Goal: Information Seeking & Learning: Learn about a topic

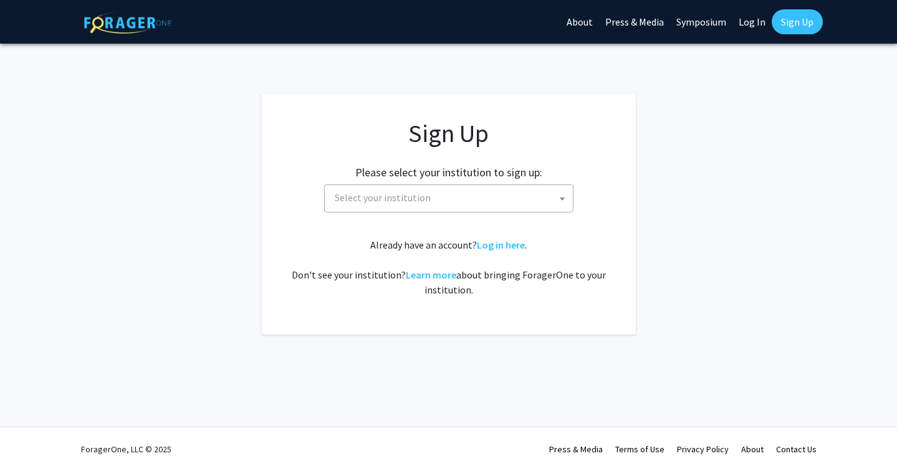
click at [448, 206] on span "Select your institution" at bounding box center [451, 198] width 243 height 26
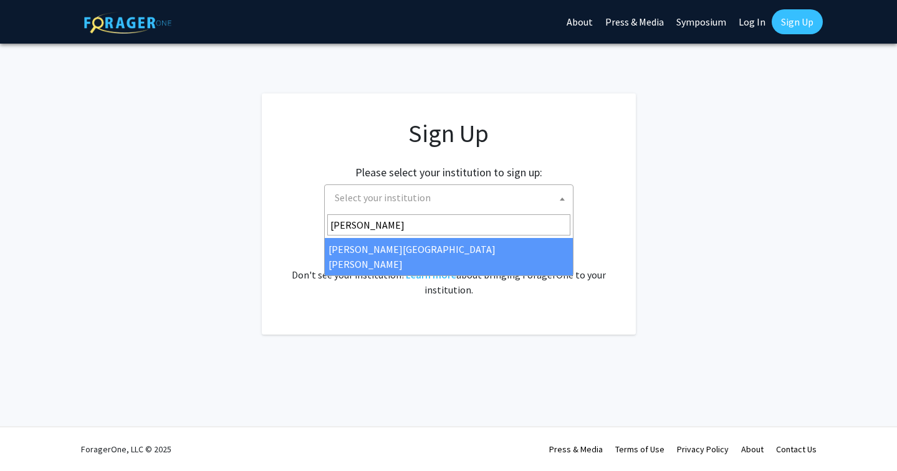
type input "[PERSON_NAME]"
select select "1"
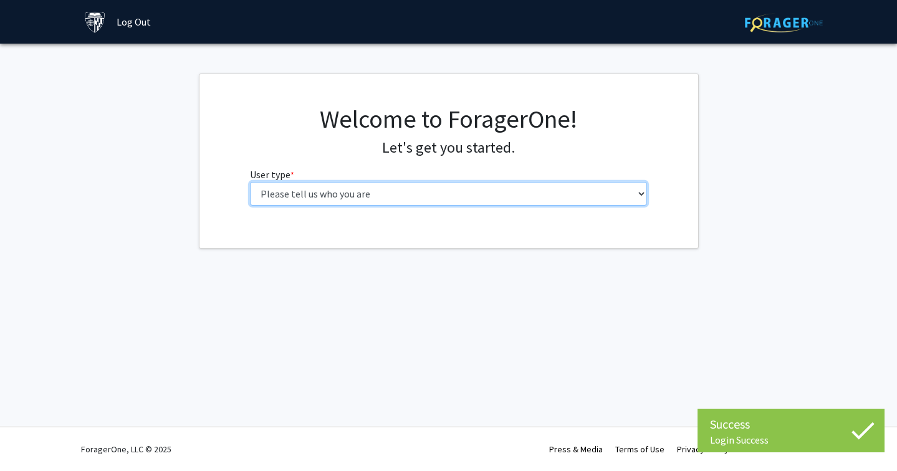
select select "1: undergrad"
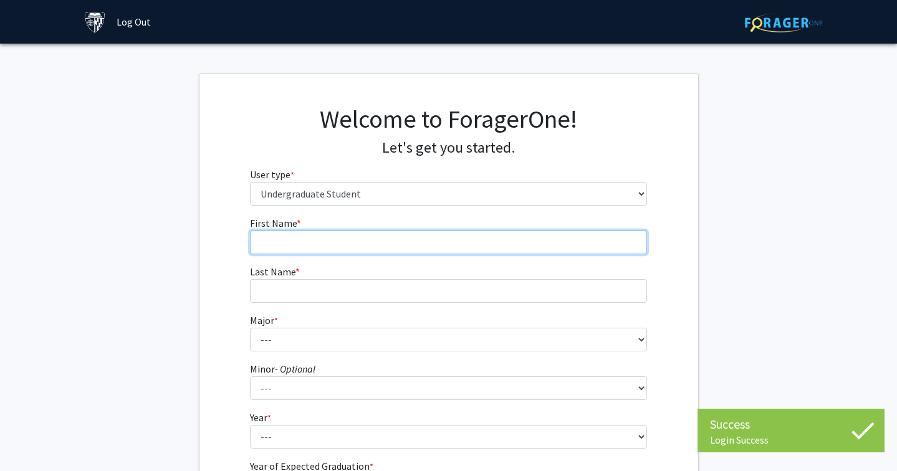
click at [382, 239] on input "First Name * required" at bounding box center [448, 243] width 397 height 24
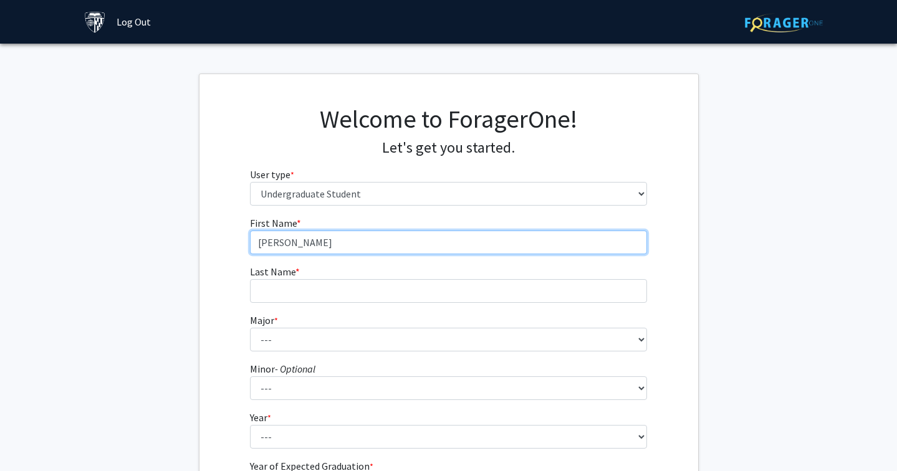
type input "[PERSON_NAME]"
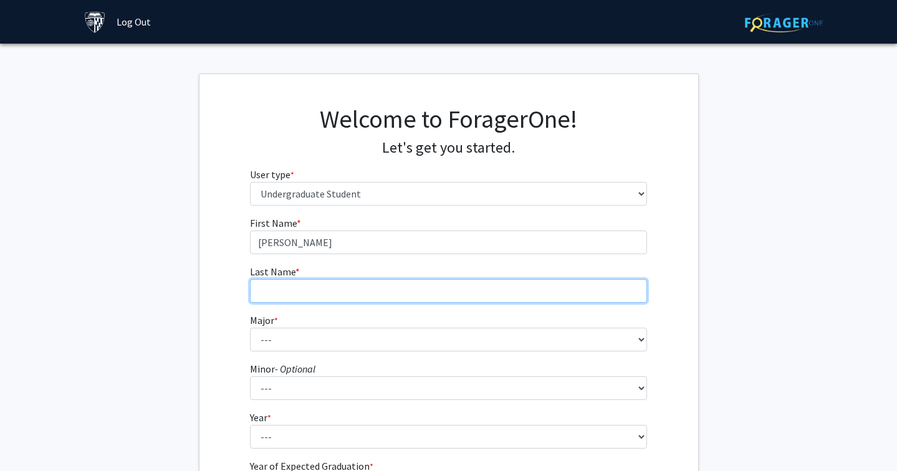
click at [341, 296] on input "Last Name * required" at bounding box center [448, 291] width 397 height 24
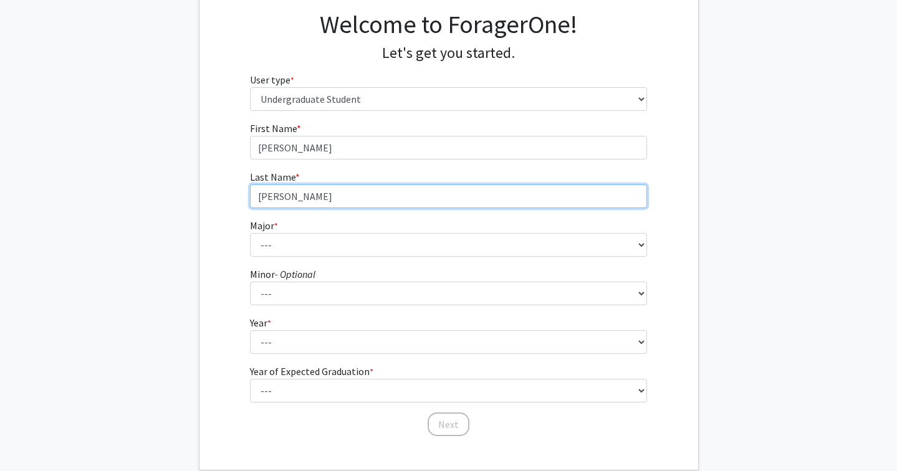
type input "[PERSON_NAME]"
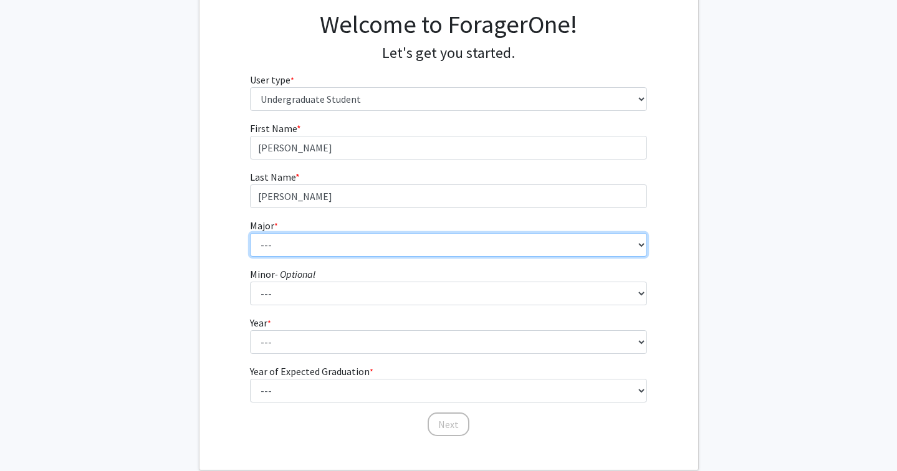
select select "3: 18"
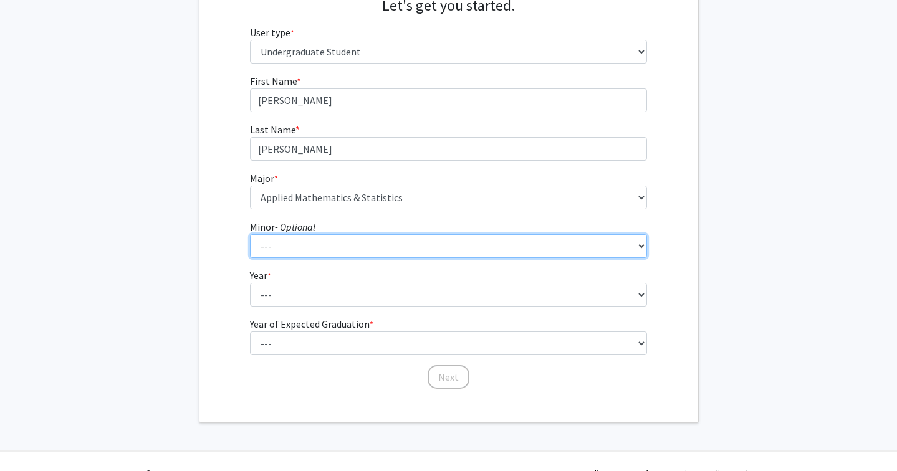
scroll to position [143, 0]
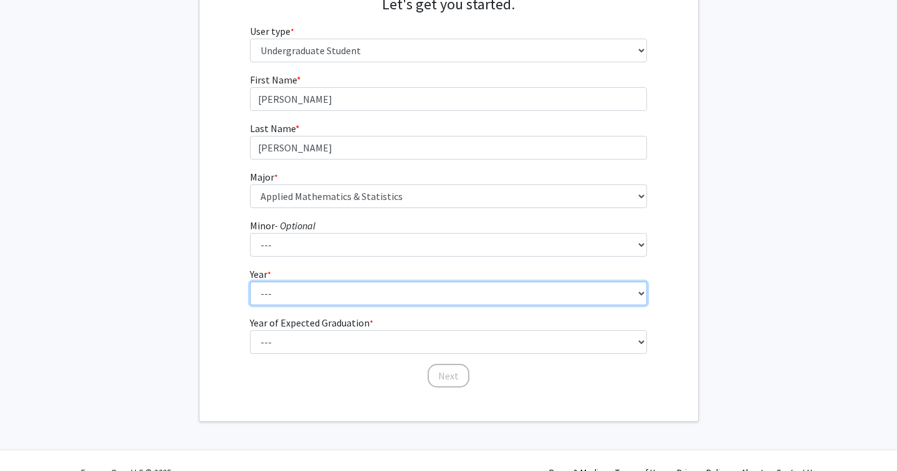
select select "2: sophomore"
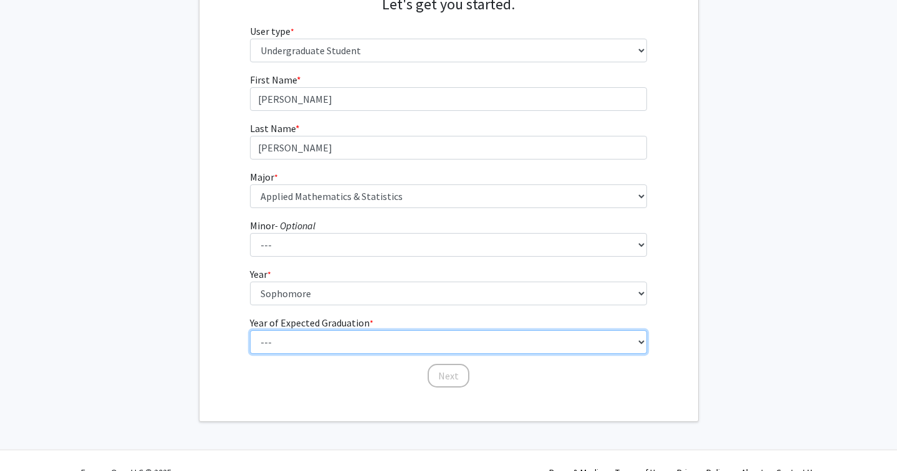
select select "4: 2028"
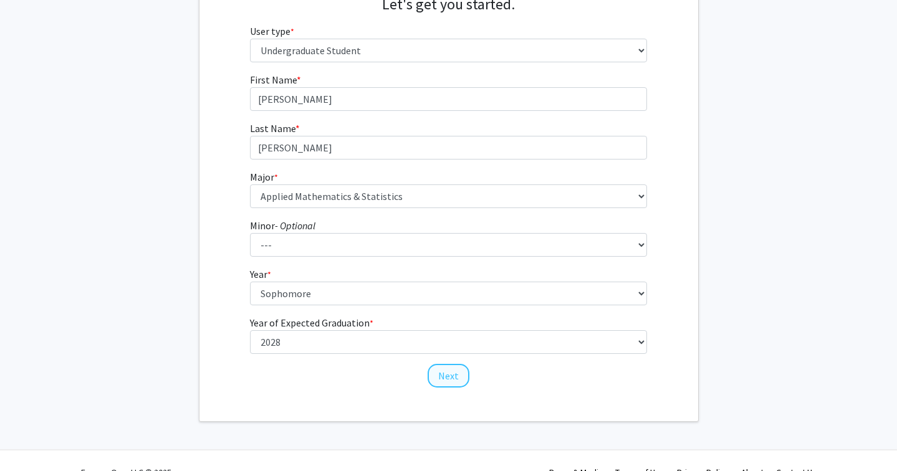
click at [451, 375] on button "Next" at bounding box center [449, 376] width 42 height 24
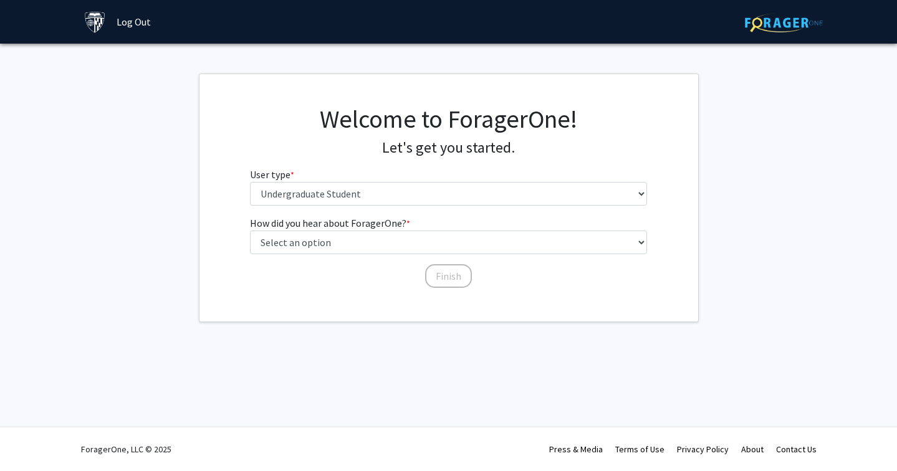
scroll to position [0, 0]
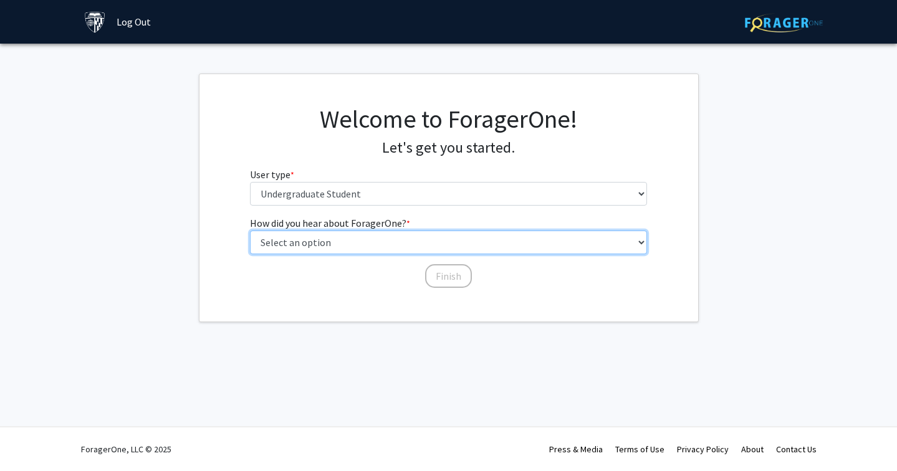
select select "1: peer_recommendation"
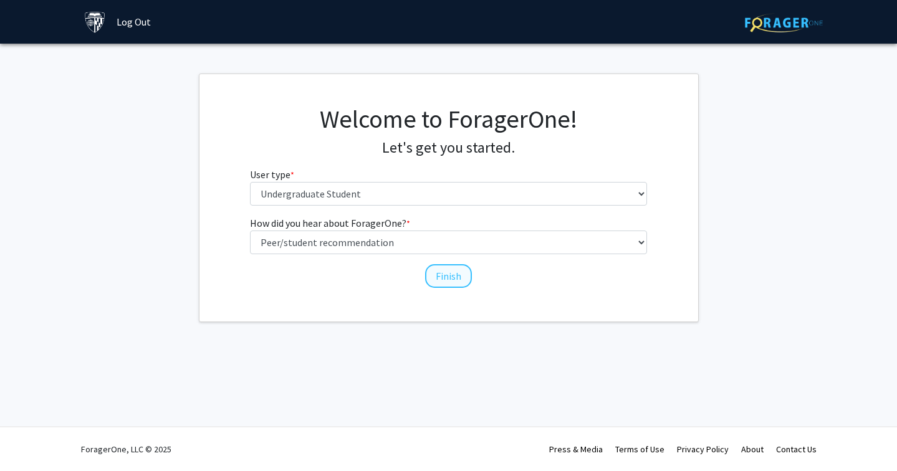
click at [440, 275] on button "Finish" at bounding box center [448, 276] width 47 height 24
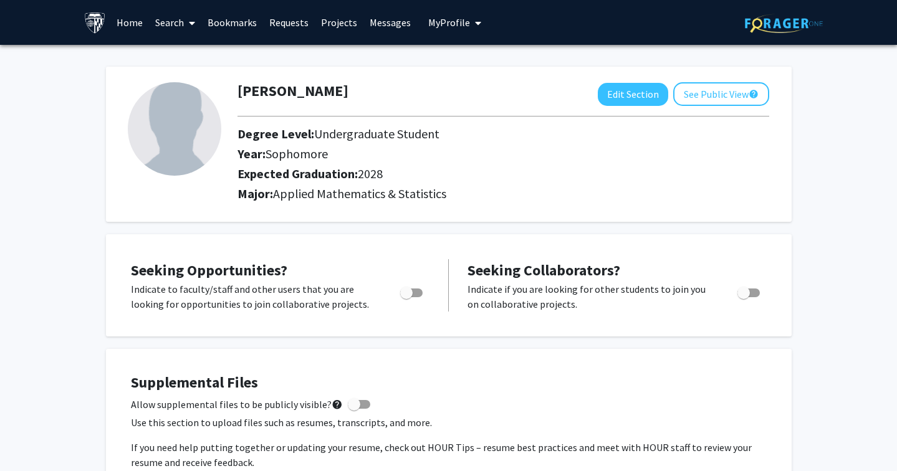
click at [170, 26] on link "Search" at bounding box center [175, 23] width 52 height 44
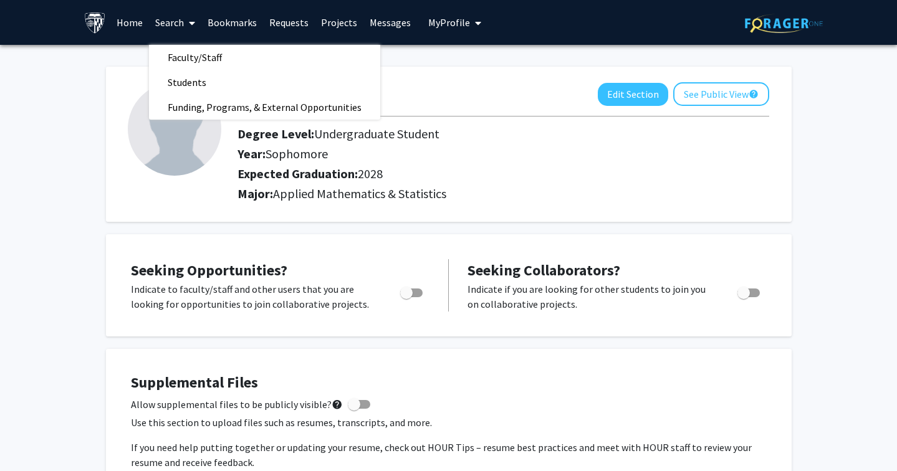
click at [140, 24] on link "Home" at bounding box center [129, 23] width 39 height 44
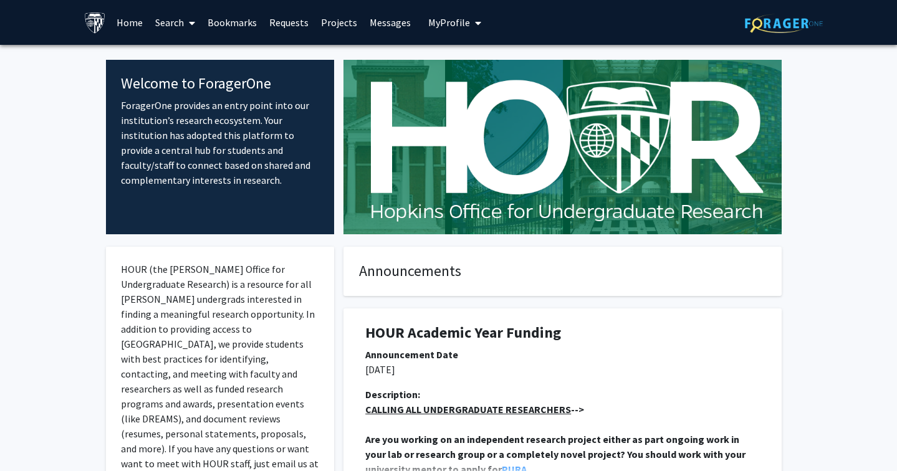
click at [188, 23] on span at bounding box center [189, 23] width 11 height 44
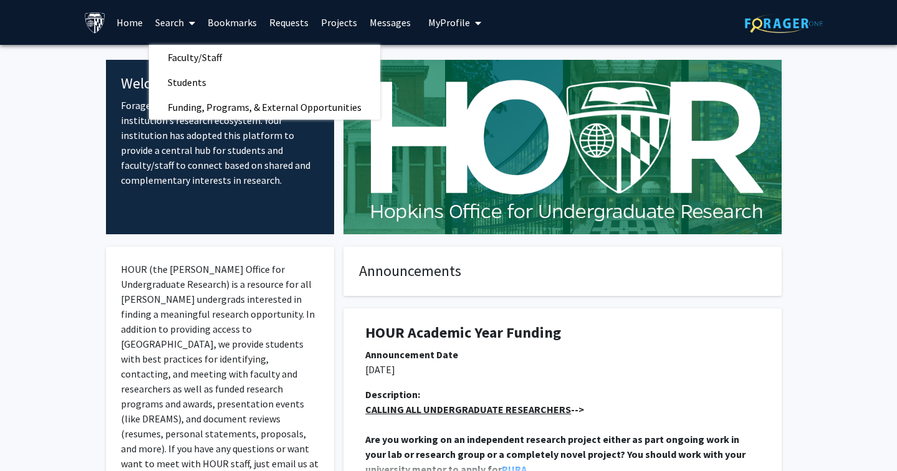
click at [128, 136] on p "ForagerOne provides an entry point into our institution’s research ecosystem. Y…" at bounding box center [220, 143] width 199 height 90
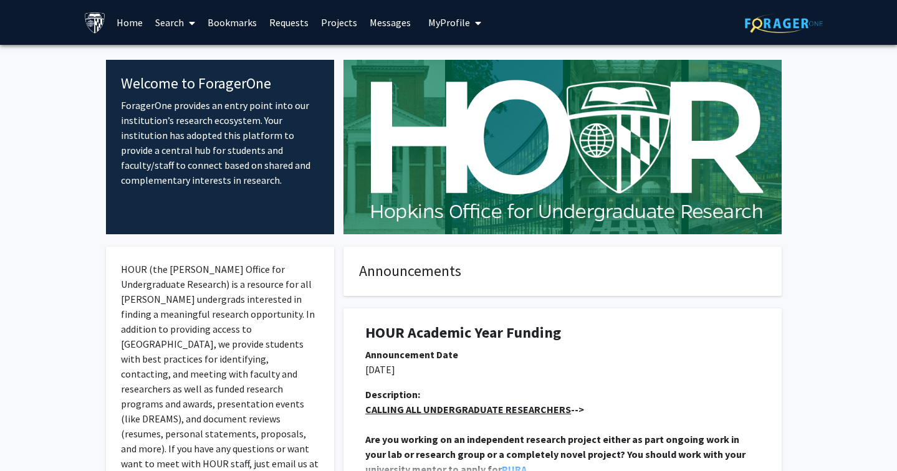
click at [135, 28] on link "Home" at bounding box center [129, 23] width 39 height 44
click at [444, 20] on span "My Profile" at bounding box center [449, 22] width 42 height 12
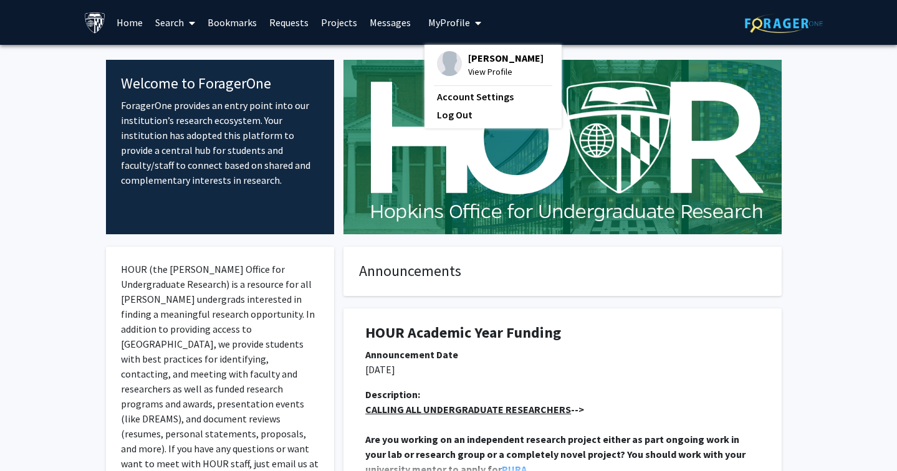
click at [336, 22] on link "Projects" at bounding box center [339, 23] width 49 height 44
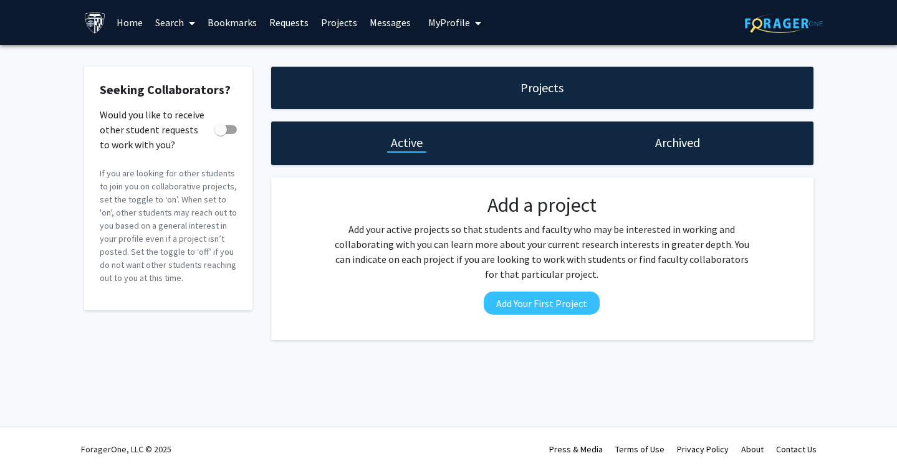
click at [177, 13] on link "Search" at bounding box center [175, 23] width 52 height 44
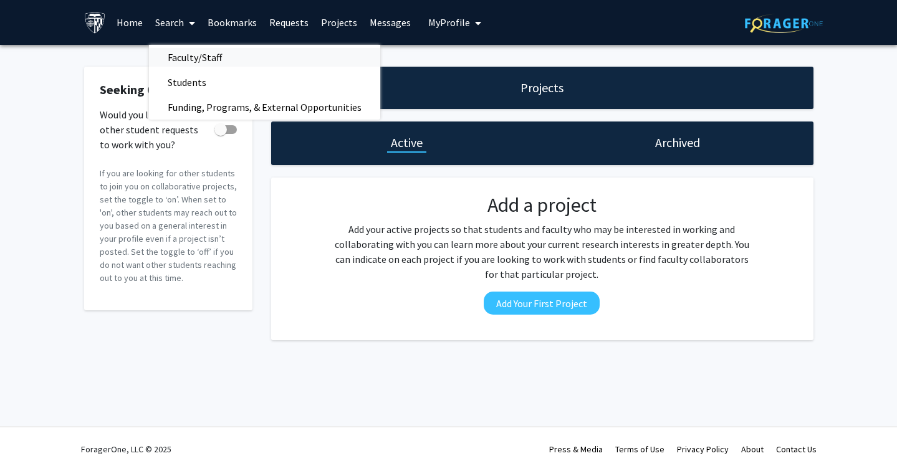
click at [199, 55] on span "Faculty/Staff" at bounding box center [195, 57] width 92 height 25
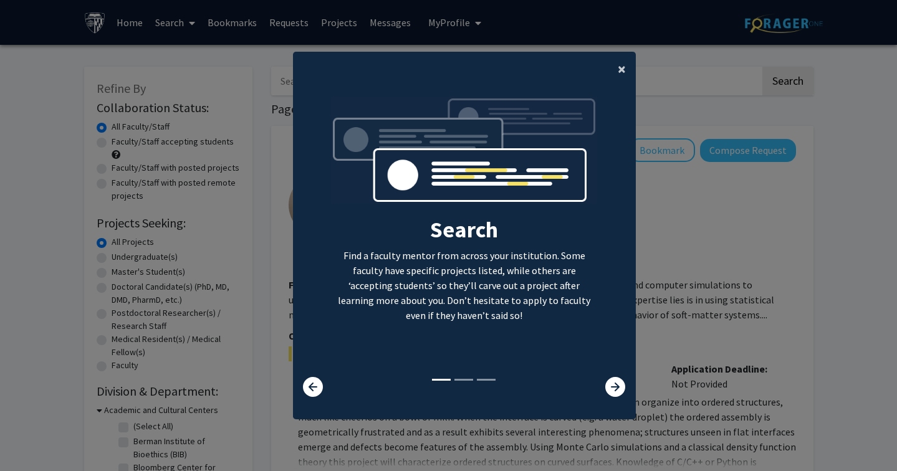
click at [621, 61] on span "×" at bounding box center [622, 68] width 8 height 19
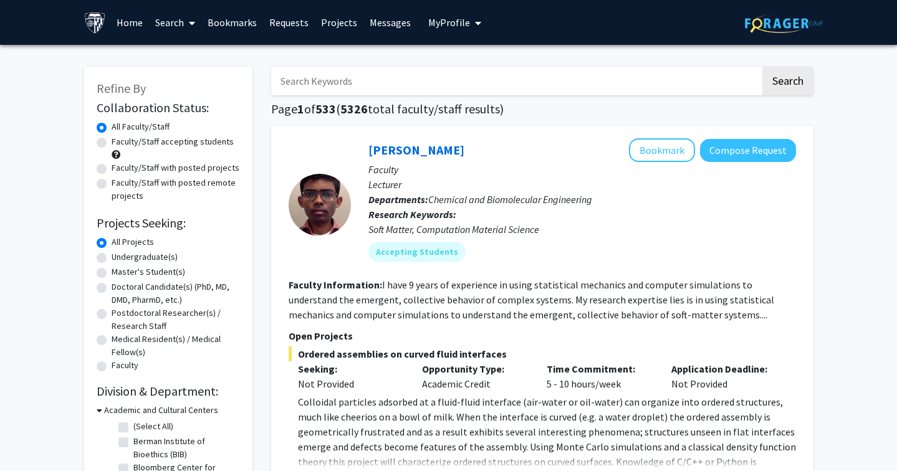
click at [403, 91] on input "Search Keywords" at bounding box center [515, 81] width 489 height 29
type input "AI"
click at [786, 83] on button "Search" at bounding box center [787, 81] width 51 height 29
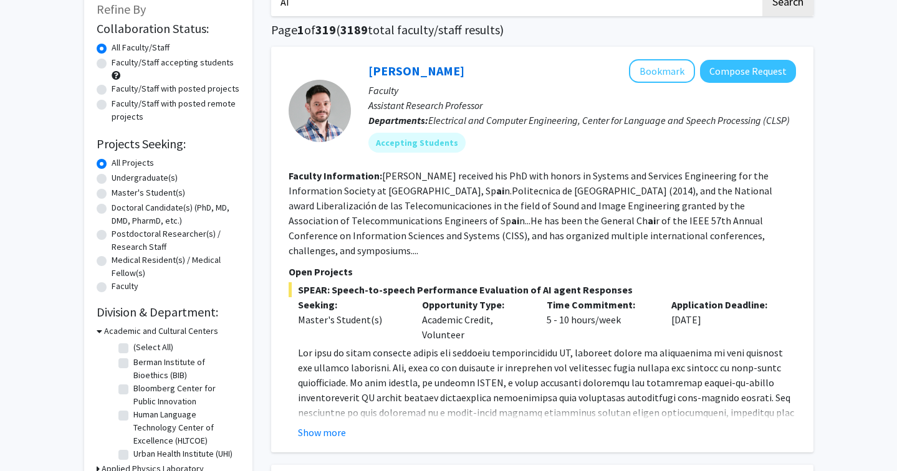
scroll to position [79, 0]
click at [112, 179] on label "Undergraduate(s)" at bounding box center [145, 177] width 66 height 13
click at [112, 179] on input "Undergraduate(s)" at bounding box center [116, 175] width 8 height 8
radio input "true"
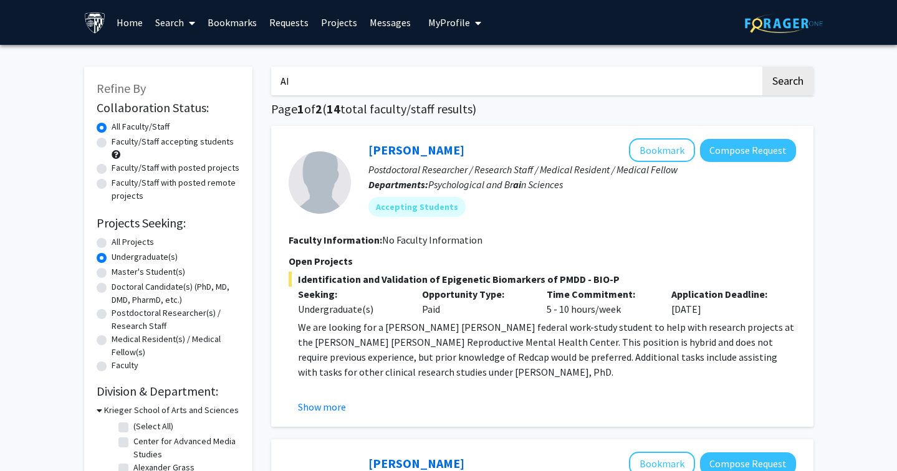
click at [112, 244] on label "All Projects" at bounding box center [133, 242] width 42 height 13
click at [112, 244] on input "All Projects" at bounding box center [116, 240] width 8 height 8
radio input "true"
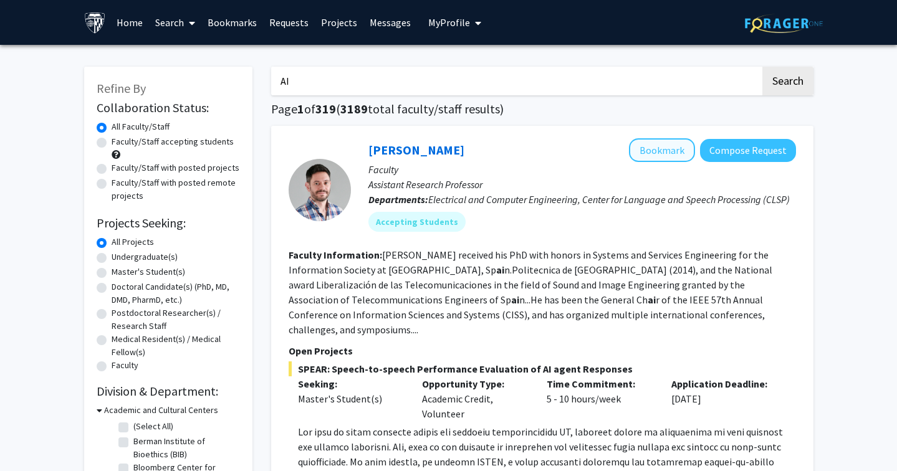
click at [663, 146] on button "Bookmark" at bounding box center [662, 150] width 66 height 24
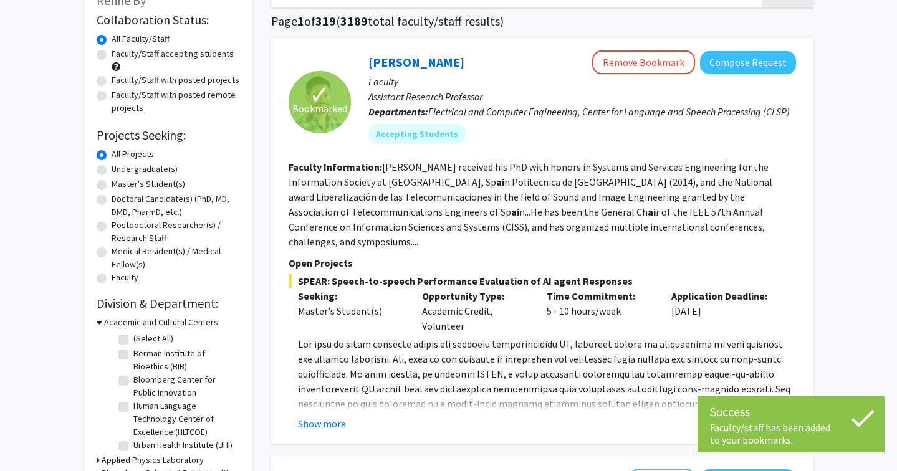
scroll to position [89, 0]
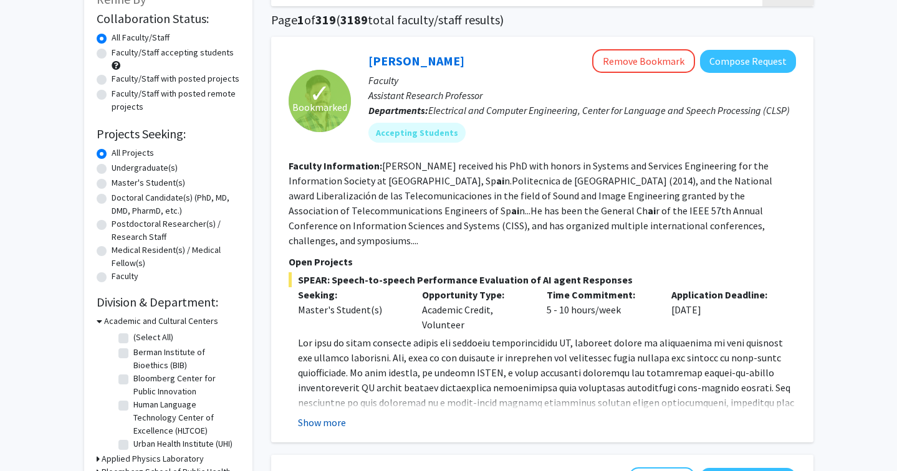
click at [335, 425] on button "Show more" at bounding box center [322, 422] width 48 height 15
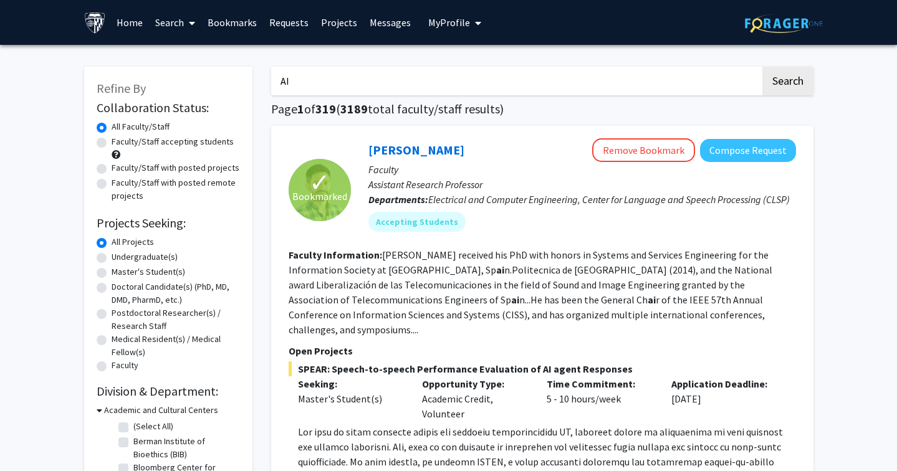
scroll to position [0, 0]
click at [323, 77] on input "AI" at bounding box center [515, 81] width 489 height 29
type input "A"
click at [786, 83] on button "Search" at bounding box center [787, 81] width 51 height 29
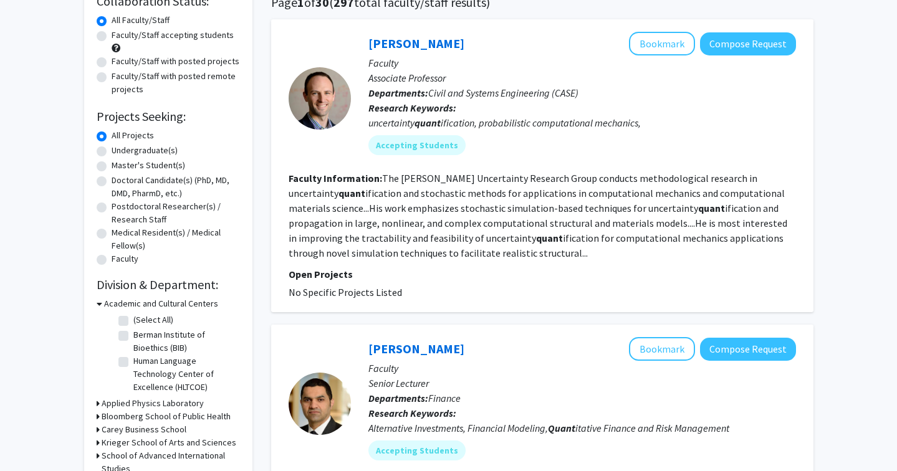
scroll to position [397, 0]
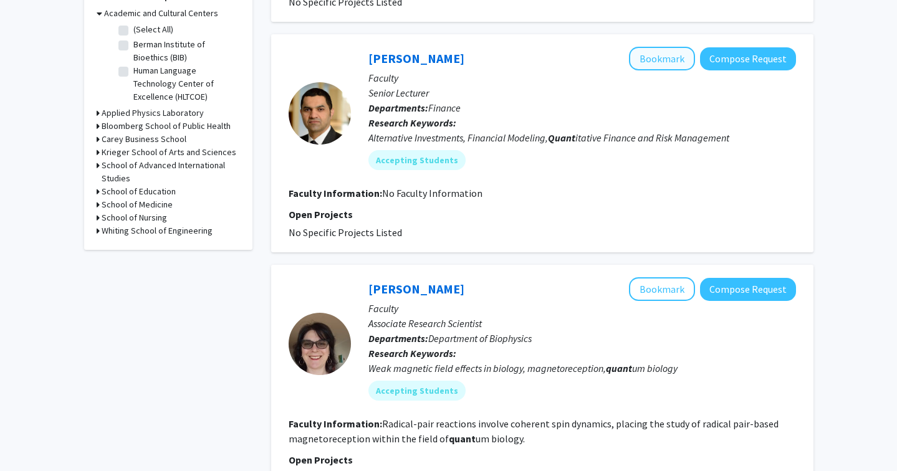
click at [663, 54] on button "Bookmark" at bounding box center [662, 59] width 66 height 24
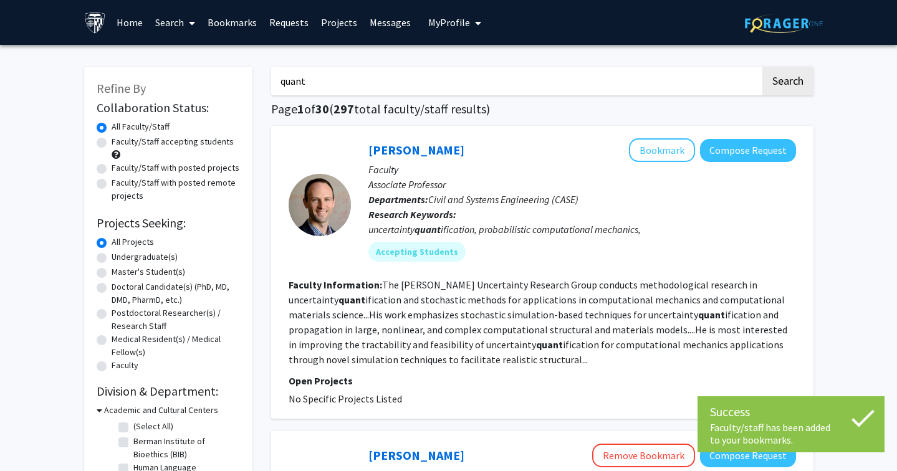
scroll to position [0, 0]
drag, startPoint x: 317, startPoint y: 81, endPoint x: 215, endPoint y: 80, distance: 102.2
type input "AI"
click at [786, 83] on button "Search" at bounding box center [787, 81] width 51 height 29
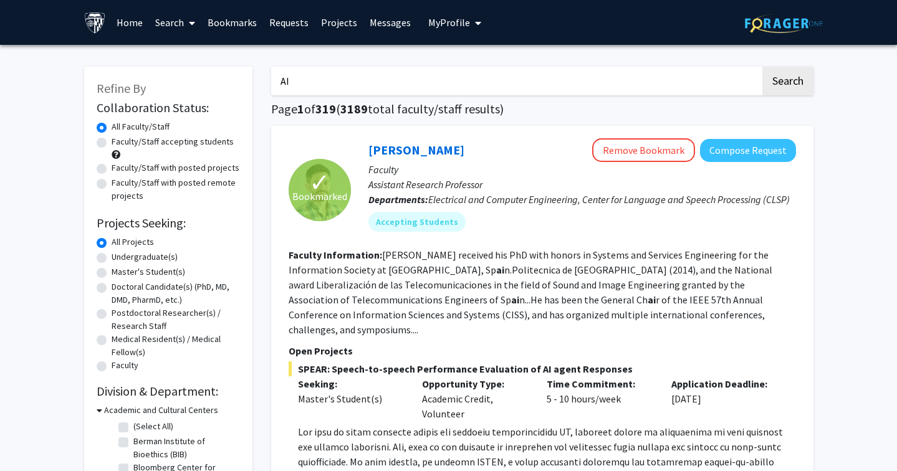
click at [112, 260] on label "Undergraduate(s)" at bounding box center [145, 257] width 66 height 13
click at [112, 259] on input "Undergraduate(s)" at bounding box center [116, 255] width 8 height 8
radio input "true"
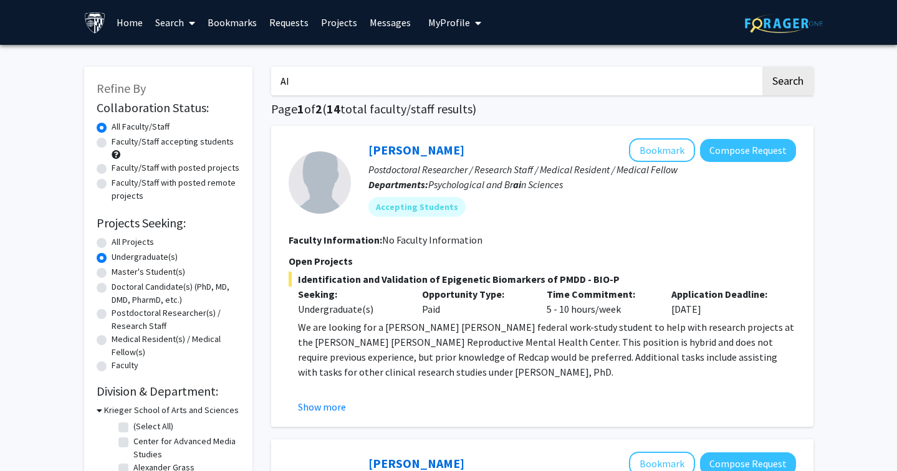
scroll to position [-1, 0]
click at [343, 84] on input "AI" at bounding box center [515, 81] width 489 height 29
click at [295, 84] on input "Aritificial intelligence" at bounding box center [515, 81] width 489 height 29
type input "Artiificial intelligence"
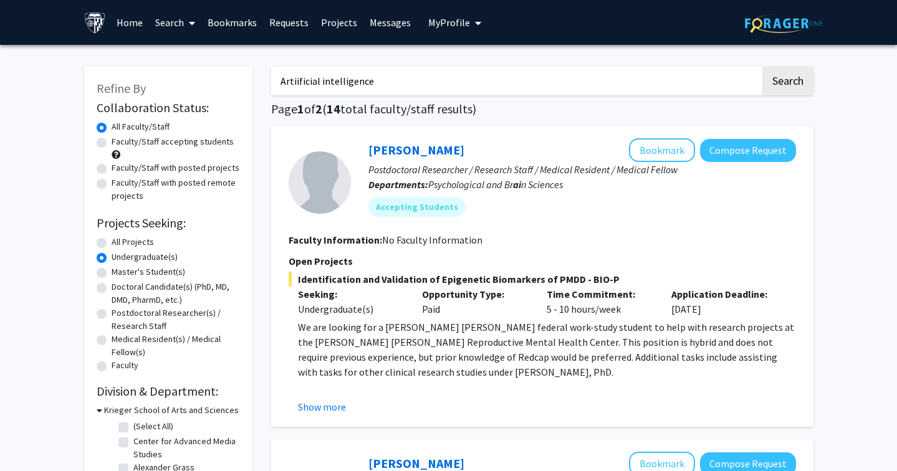
click at [786, 83] on button "Search" at bounding box center [787, 81] width 51 height 29
radio input "true"
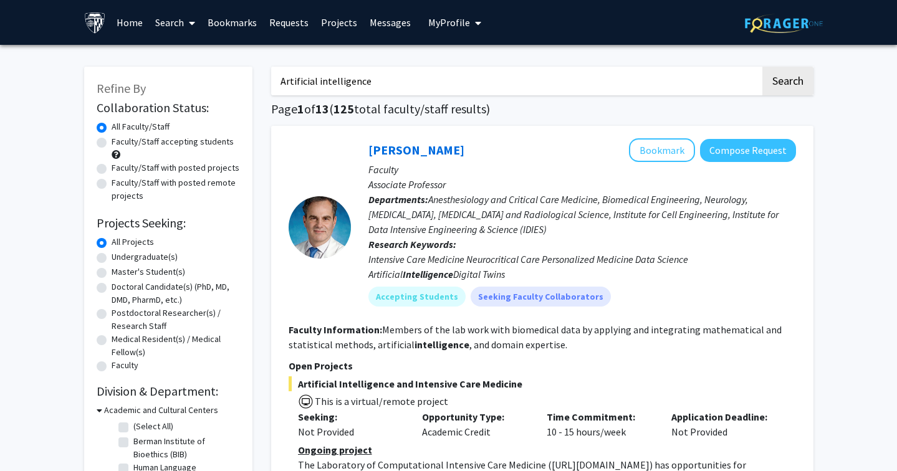
type input "Artificial intelligence"
click at [786, 83] on button "Search" at bounding box center [787, 81] width 51 height 29
click at [112, 262] on label "Undergraduate(s)" at bounding box center [145, 257] width 66 height 13
click at [112, 259] on input "Undergraduate(s)" at bounding box center [116, 255] width 8 height 8
radio input "true"
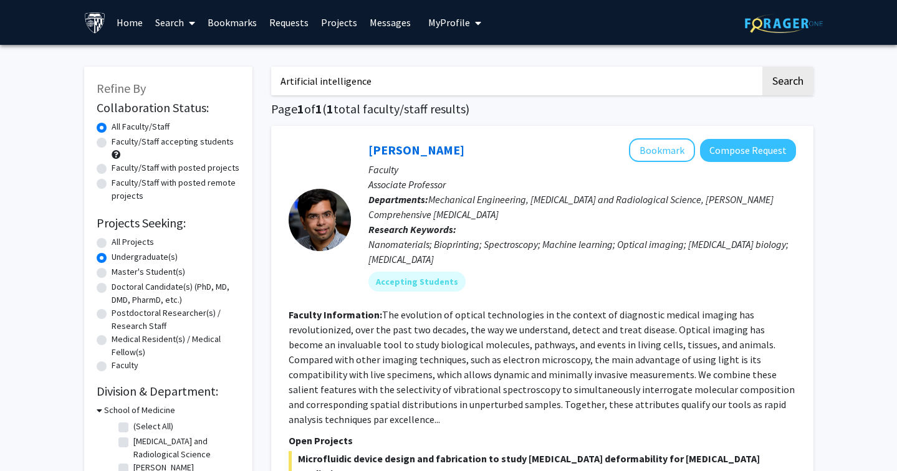
drag, startPoint x: 378, startPoint y: 84, endPoint x: 257, endPoint y: 82, distance: 120.9
click at [257, 82] on div "Refine By Collaboration Status: Collaboration Status All Faculty/Staff Collabor…" at bounding box center [449, 459] width 748 height 810
type input "quantitative"
click at [786, 83] on button "Search" at bounding box center [787, 81] width 51 height 29
radio input "true"
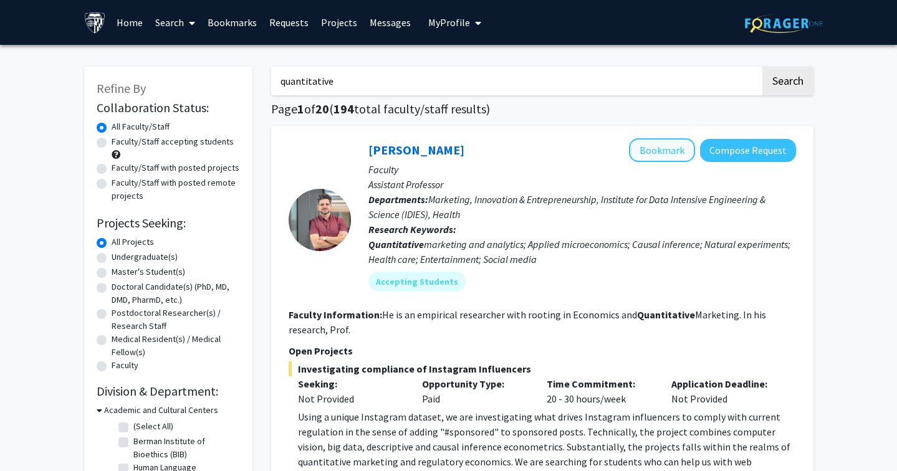
click at [650, 151] on button "Bookmark" at bounding box center [662, 150] width 66 height 24
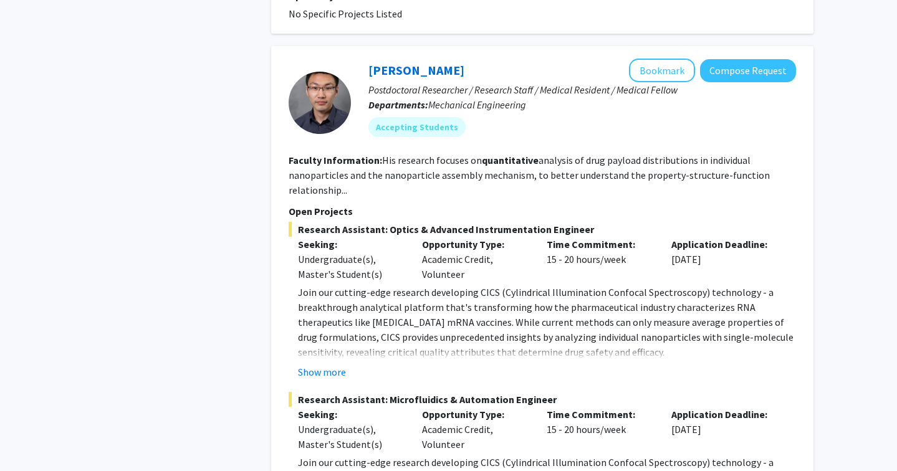
scroll to position [1084, 0]
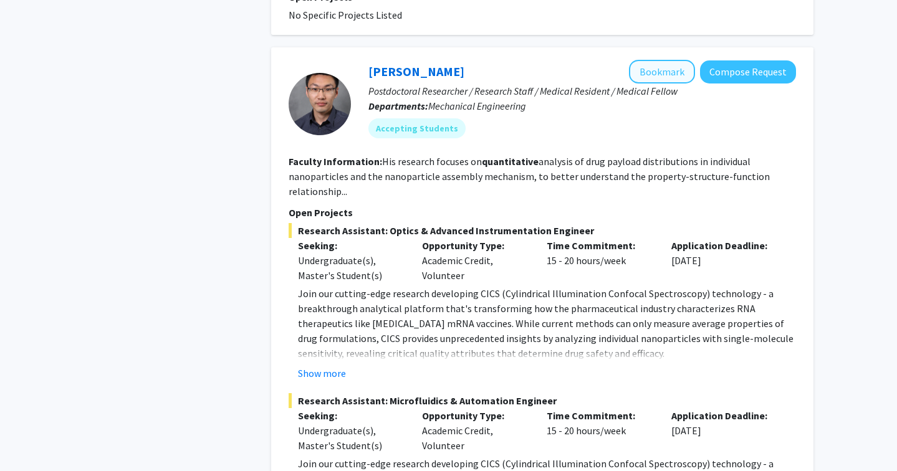
click at [669, 66] on button "Bookmark" at bounding box center [662, 72] width 66 height 24
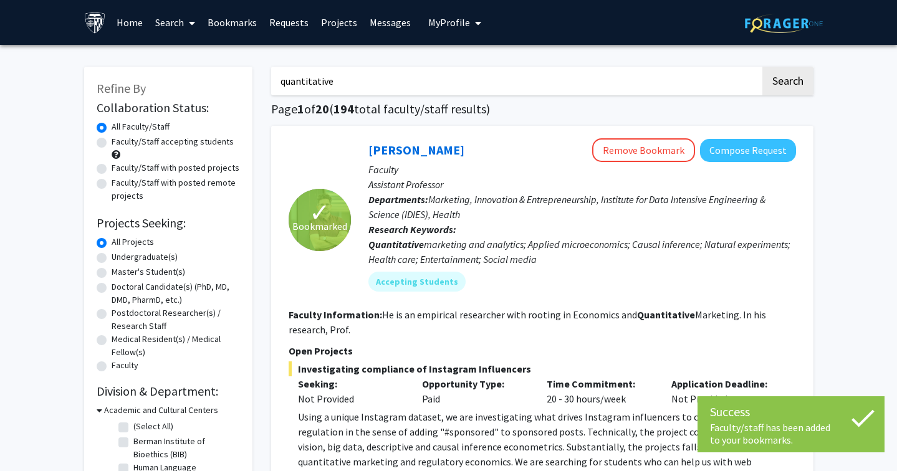
scroll to position [0, 0]
drag, startPoint x: 315, startPoint y: 79, endPoint x: 251, endPoint y: 78, distance: 64.2
click at [786, 83] on button "Search" at bounding box center [787, 81] width 51 height 29
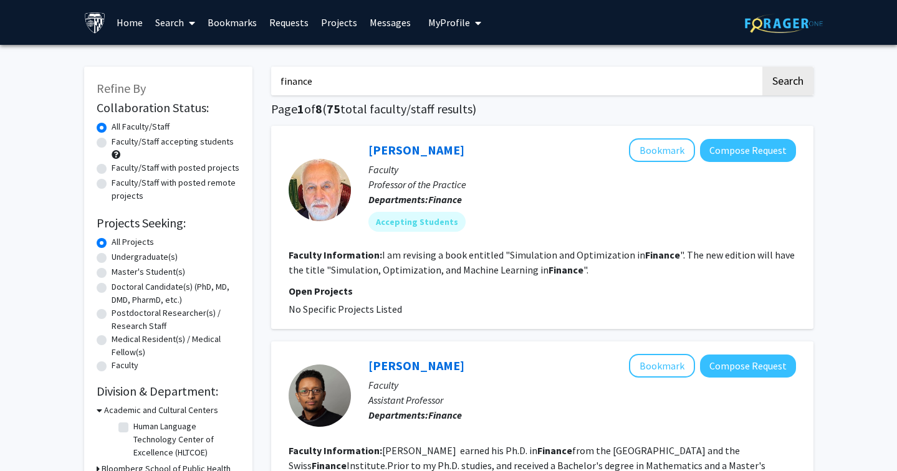
drag, startPoint x: 373, startPoint y: 90, endPoint x: 211, endPoint y: 85, distance: 162.8
type input "CS"
click at [786, 83] on button "Search" at bounding box center [787, 81] width 51 height 29
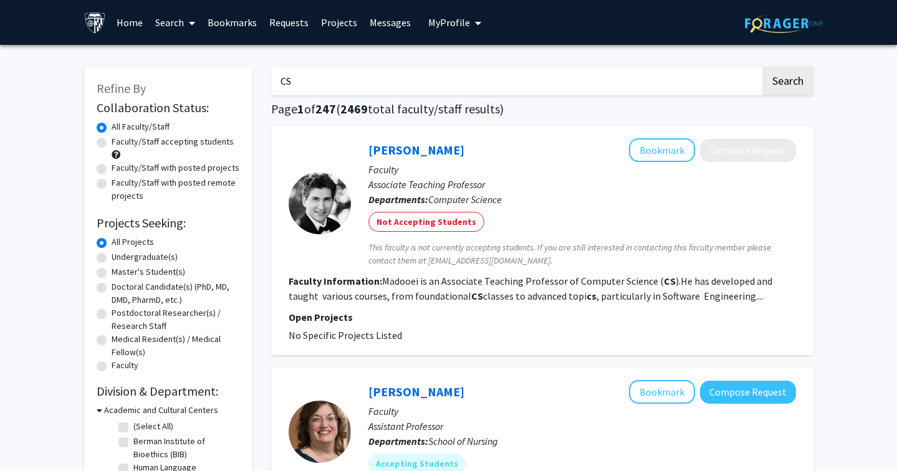
click at [112, 257] on label "Undergraduate(s)" at bounding box center [145, 257] width 66 height 13
click at [112, 257] on input "Undergraduate(s)" at bounding box center [116, 255] width 8 height 8
radio input "true"
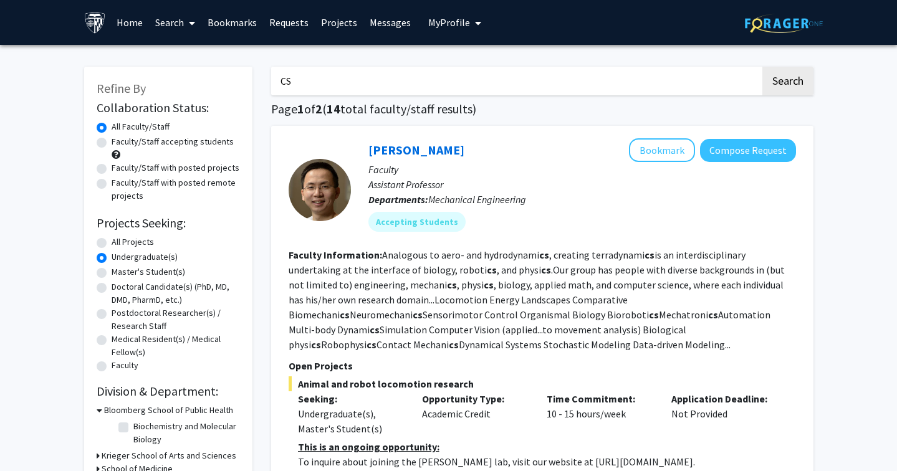
click at [325, 74] on input "CS" at bounding box center [515, 81] width 489 height 29
click at [338, 84] on input "CS" at bounding box center [515, 81] width 489 height 29
type input "C"
type input "machine learning"
click at [786, 83] on button "Search" at bounding box center [787, 81] width 51 height 29
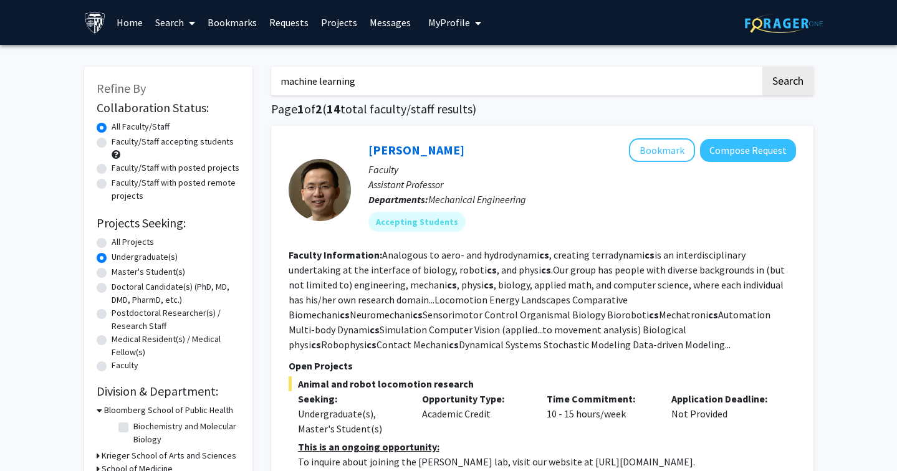
radio input "true"
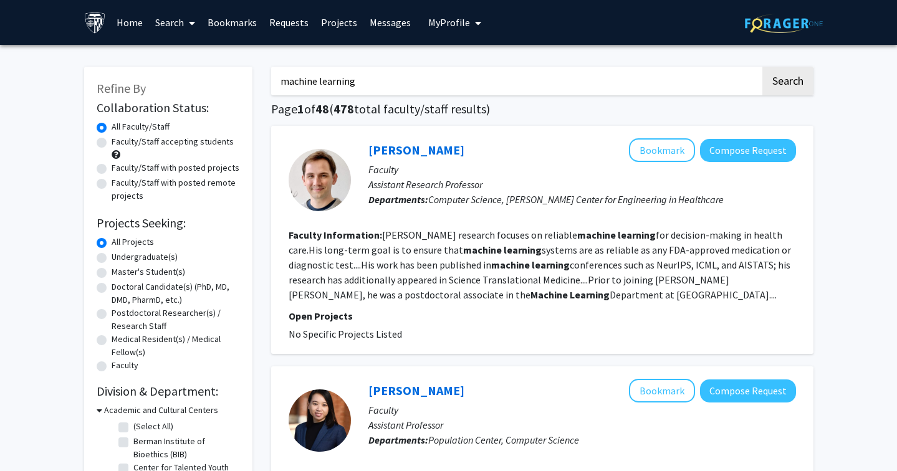
click at [112, 259] on label "Undergraduate(s)" at bounding box center [145, 257] width 66 height 13
click at [112, 259] on input "Undergraduate(s)" at bounding box center [116, 255] width 8 height 8
radio input "true"
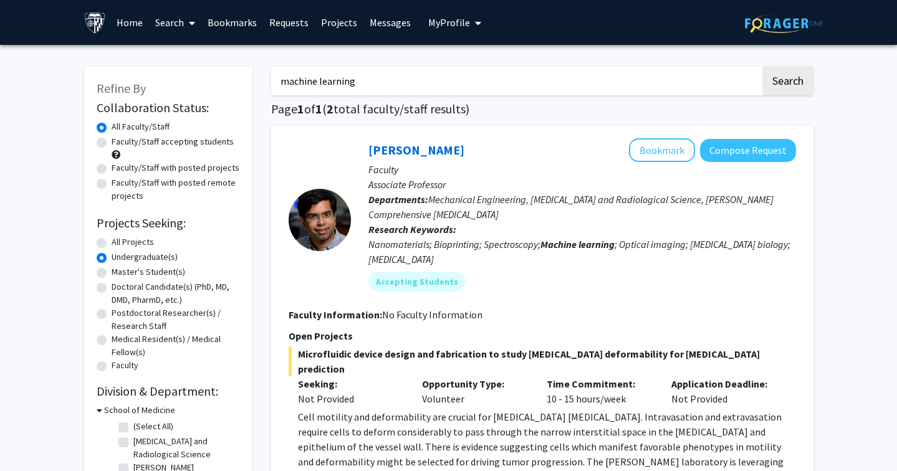
drag, startPoint x: 366, startPoint y: 92, endPoint x: 235, endPoint y: 82, distance: 131.3
type input "agent"
click at [786, 83] on button "Search" at bounding box center [787, 81] width 51 height 29
radio input "true"
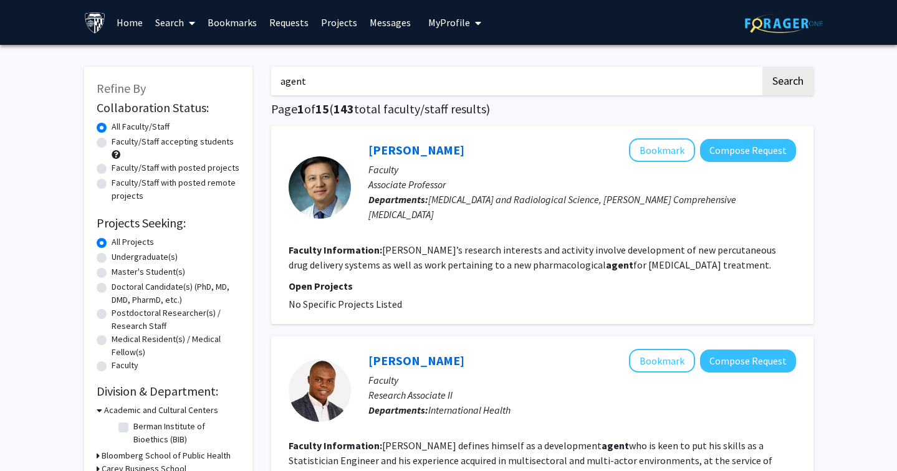
click at [107, 262] on div "Undergraduate(s)" at bounding box center [168, 258] width 143 height 15
click at [112, 259] on label "Undergraduate(s)" at bounding box center [145, 257] width 66 height 13
click at [112, 259] on input "Undergraduate(s)" at bounding box center [116, 255] width 8 height 8
radio input "true"
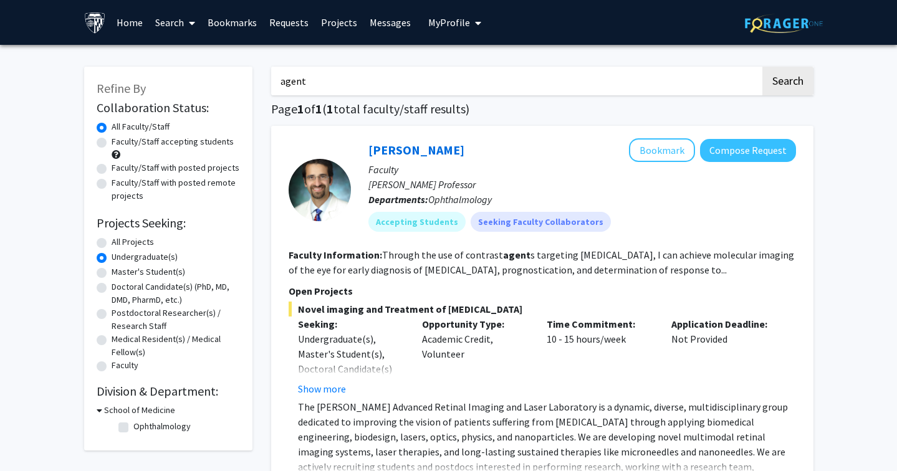
click at [406, 2] on link "Messages" at bounding box center [390, 23] width 54 height 44
